Goal: Task Accomplishment & Management: Use online tool/utility

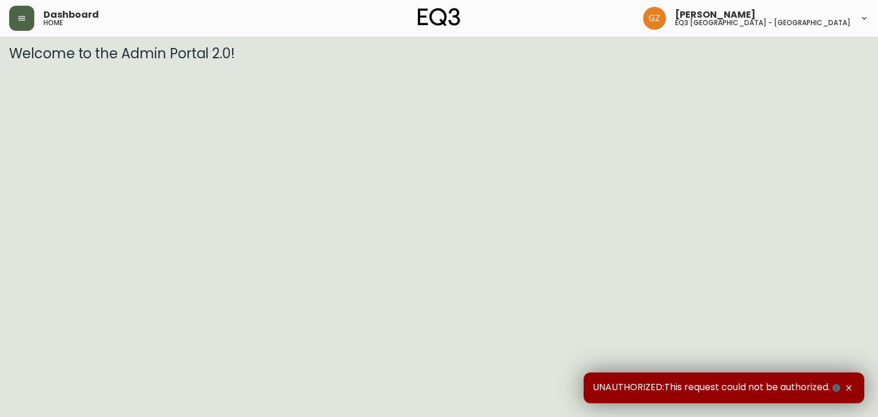
click at [21, 24] on button "button" at bounding box center [21, 18] width 25 height 25
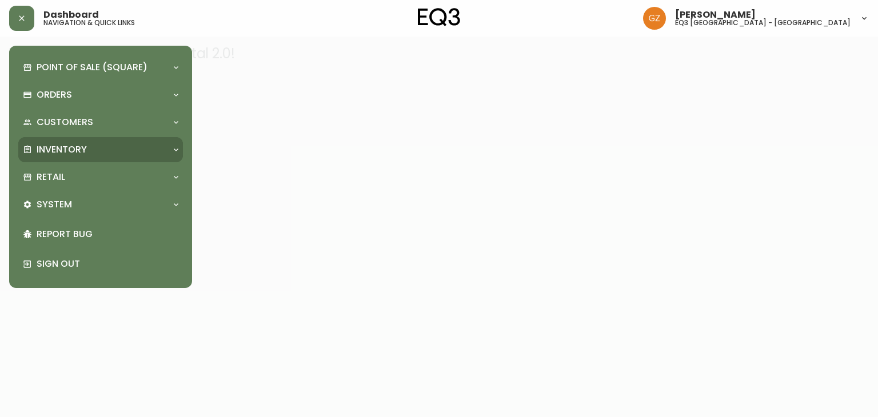
click at [60, 147] on p "Inventory" at bounding box center [62, 149] width 50 height 13
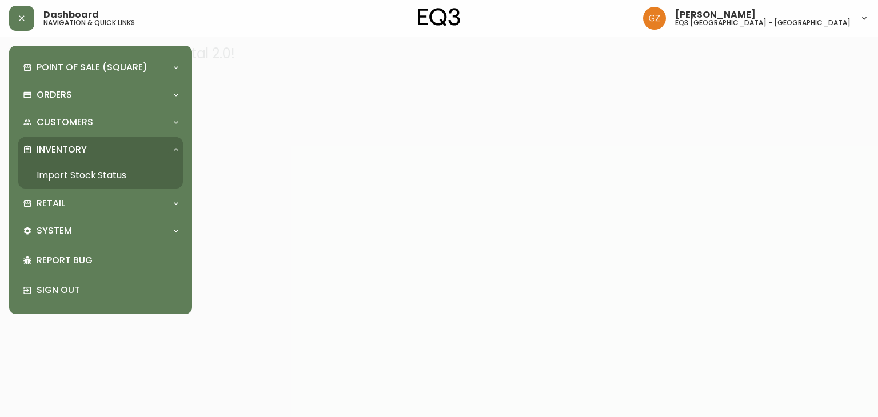
click at [62, 180] on link "Import Stock Status" at bounding box center [100, 175] width 165 height 26
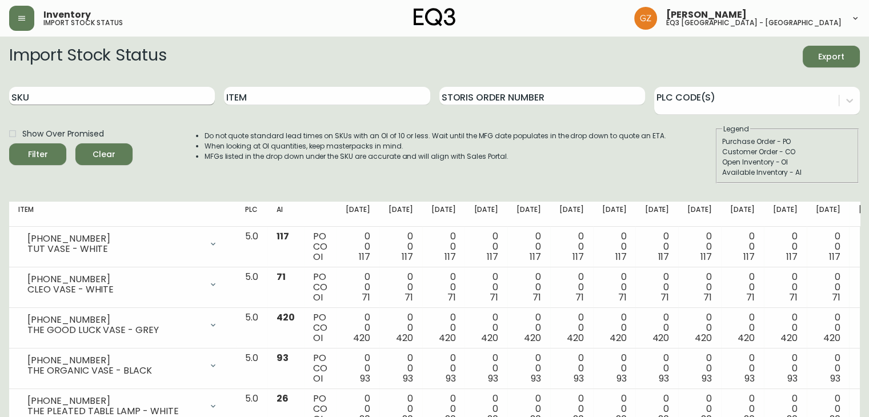
click at [99, 92] on input "SKU" at bounding box center [112, 96] width 206 height 18
paste input "30260-QC"
click at [41, 153] on span "Filter" at bounding box center [38, 154] width 20 height 14
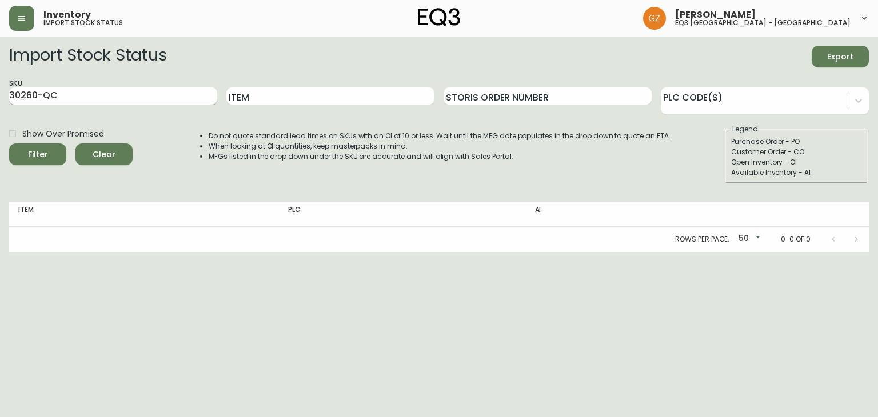
click at [119, 98] on input "30260-QC" at bounding box center [113, 96] width 208 height 18
paste input "text"
click at [9, 143] on button "Filter" at bounding box center [37, 154] width 57 height 22
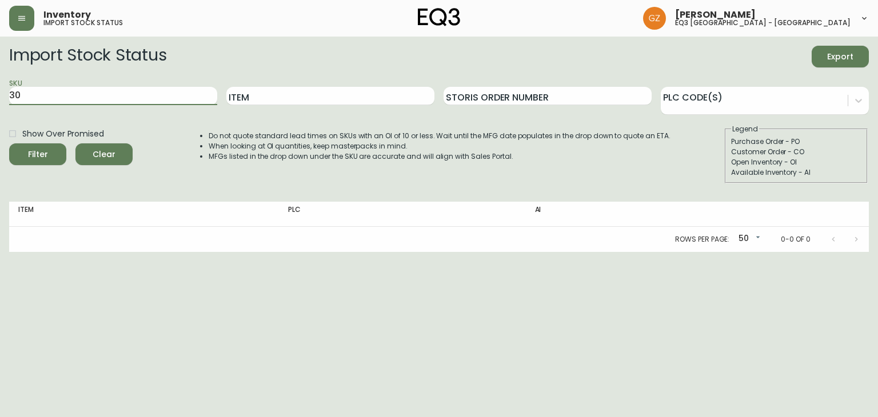
type input "3"
click at [136, 83] on div "SKU" at bounding box center [113, 96] width 208 height 37
click at [131, 90] on input "SKU" at bounding box center [113, 96] width 208 height 18
click at [127, 99] on input "SKU" at bounding box center [113, 96] width 208 height 18
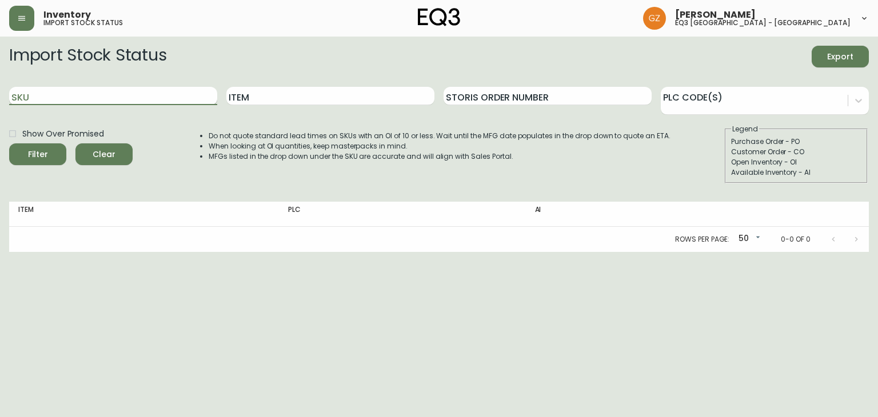
paste input "30260-QS"
click at [9, 143] on button "Filter" at bounding box center [37, 154] width 57 height 22
click at [0, 90] on main "Import Stock Status Export SKU 30260-QS Item Storis Order Number PLC Code(s) Sh…" at bounding box center [439, 144] width 878 height 215
paste input "59-QC"
click at [34, 156] on icon "submit" at bounding box center [33, 152] width 11 height 11
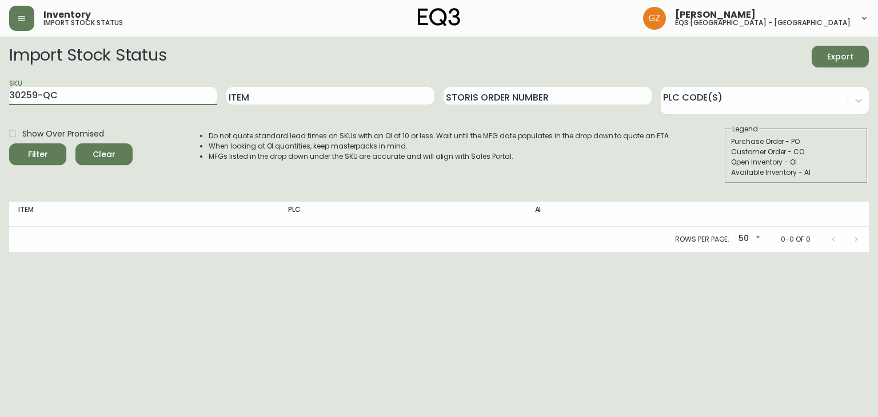
drag, startPoint x: 74, startPoint y: 94, endPoint x: 0, endPoint y: 80, distance: 75.1
click at [0, 80] on main "Import Stock Status Export SKU 30259-QC Item Storis Order Number PLC Code(s) Sh…" at bounding box center [439, 144] width 878 height 215
click at [113, 252] on html "Inventory import stock status [PERSON_NAME] eq3 [GEOGRAPHIC_DATA] - [GEOGRAPHIC…" at bounding box center [439, 126] width 878 height 252
type input "30260-QC"
